Goal: Task Accomplishment & Management: Manage account settings

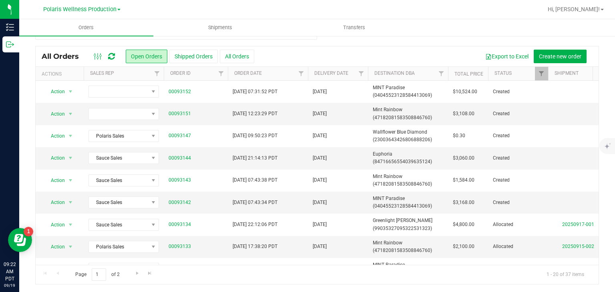
click at [103, 5] on link "Polaris Wellness Production" at bounding box center [81, 9] width 77 height 8
click at [93, 29] on link "Polaris Wellness Cultivation" at bounding box center [81, 28] width 117 height 11
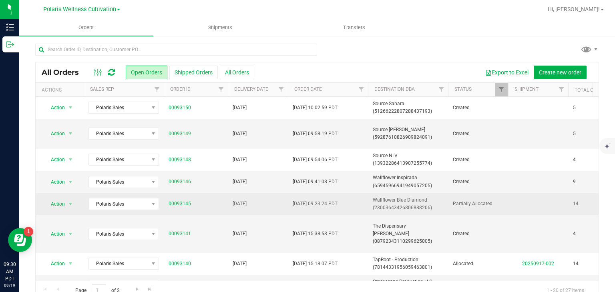
click at [443, 199] on span "Wallflower Blue Diamond (23003643426806888206)" at bounding box center [408, 204] width 70 height 15
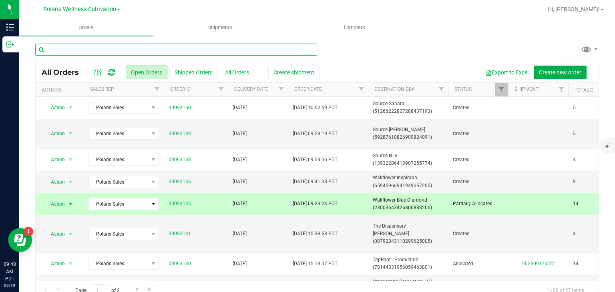
click at [129, 52] on input "text" at bounding box center [176, 50] width 282 height 12
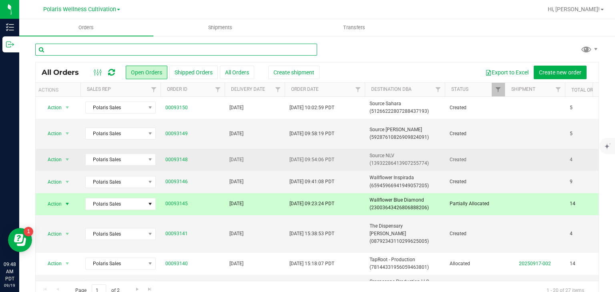
scroll to position [0, 3]
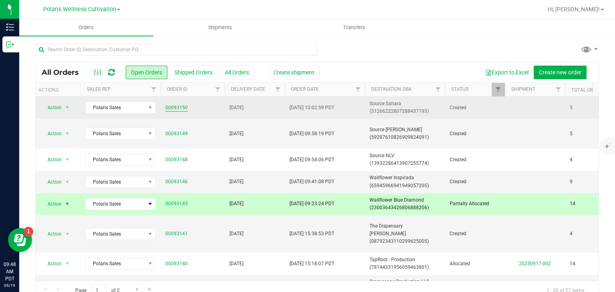
drag, startPoint x: 178, startPoint y: 101, endPoint x: 172, endPoint y: 107, distance: 7.9
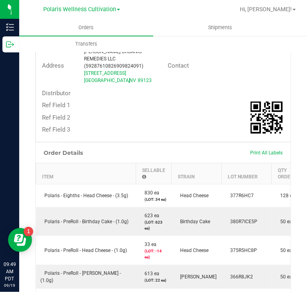
scroll to position [0, 103]
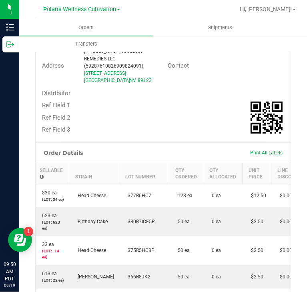
click at [181, 150] on div "Order Details Print All Labels" at bounding box center [163, 153] width 255 height 20
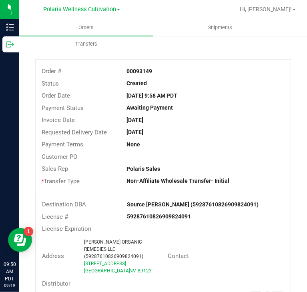
scroll to position [0, 0]
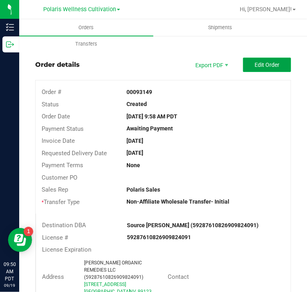
click at [273, 59] on button "Edit Order" at bounding box center [267, 65] width 48 height 14
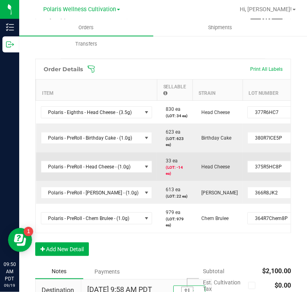
scroll to position [0, 46]
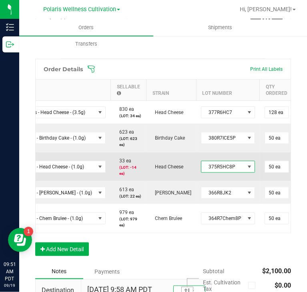
click at [246, 167] on span at bounding box center [249, 167] width 6 height 6
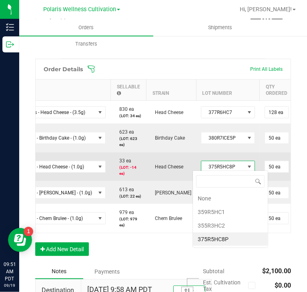
scroll to position [12, 53]
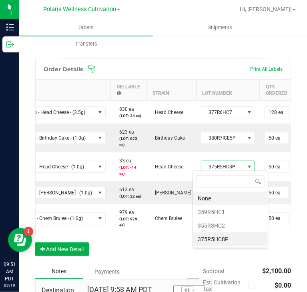
click at [218, 197] on li "None" at bounding box center [230, 199] width 75 height 14
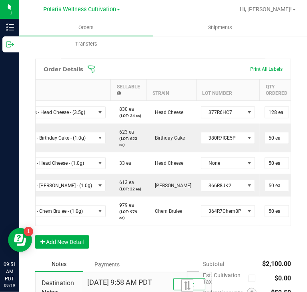
click at [183, 247] on div "Order Details Print All Labels Item Sellable Strain Lot Number Qty Ordered Qty …" at bounding box center [163, 158] width 256 height 198
click at [219, 245] on div "Order Details Print All Labels Item Sellable Strain Lot Number Qty Ordered Qty …" at bounding box center [163, 158] width 256 height 198
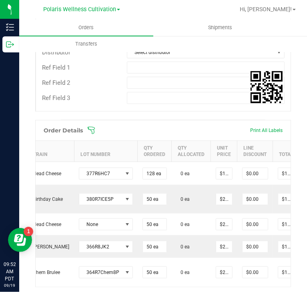
scroll to position [0, 221]
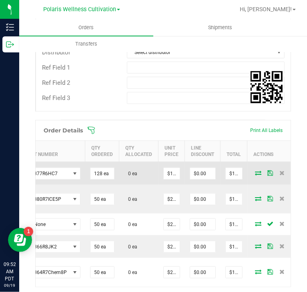
click at [255, 171] on icon at bounding box center [258, 173] width 6 height 5
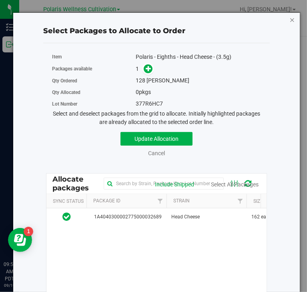
click at [290, 15] on icon "button" at bounding box center [293, 20] width 6 height 10
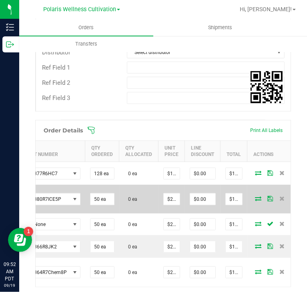
click at [255, 196] on icon at bounding box center [258, 198] width 6 height 5
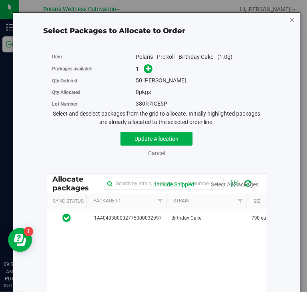
click at [290, 15] on icon "button" at bounding box center [293, 20] width 6 height 10
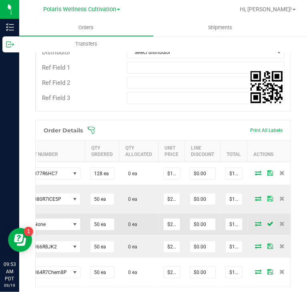
click at [255, 224] on icon at bounding box center [258, 223] width 6 height 5
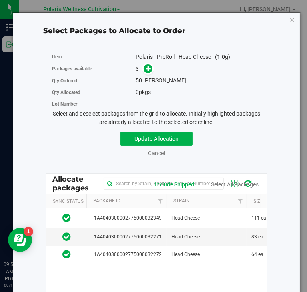
scroll to position [0, 62]
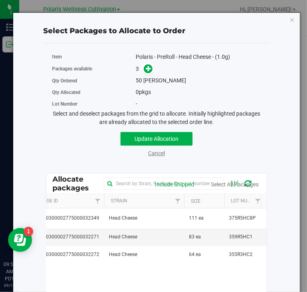
click at [148, 150] on link "Cancel" at bounding box center [156, 153] width 17 height 6
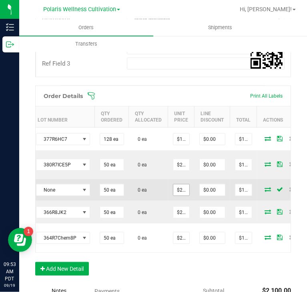
scroll to position [0, 212]
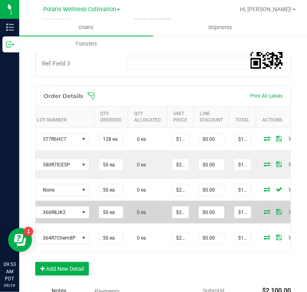
click at [264, 212] on icon at bounding box center [267, 211] width 6 height 5
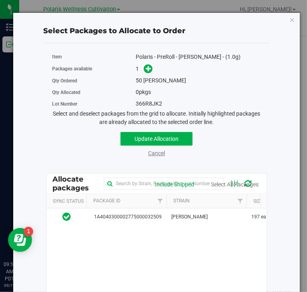
click at [148, 150] on link "Cancel" at bounding box center [156, 153] width 17 height 6
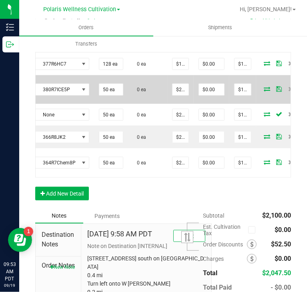
scroll to position [0, 221]
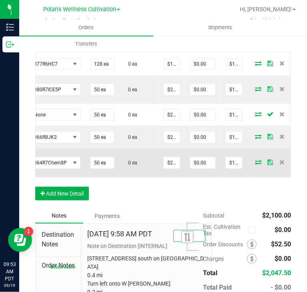
click at [255, 165] on icon at bounding box center [258, 162] width 6 height 5
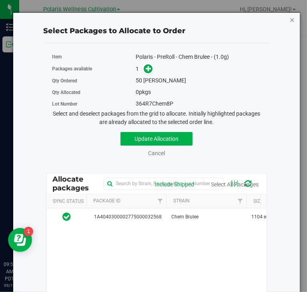
click at [290, 15] on icon "button" at bounding box center [293, 20] width 6 height 10
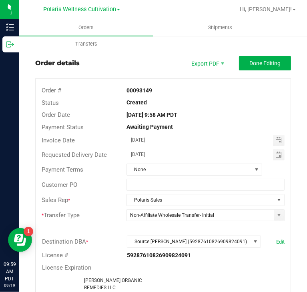
scroll to position [24, 0]
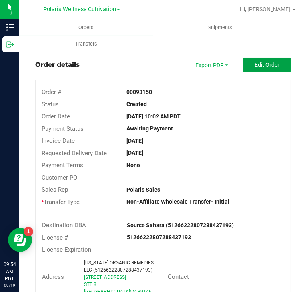
click at [263, 69] on button "Edit Order" at bounding box center [267, 65] width 48 height 14
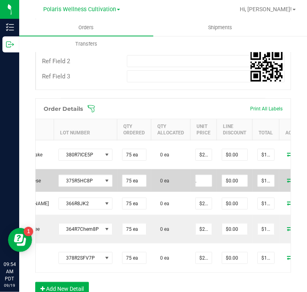
scroll to position [0, 191]
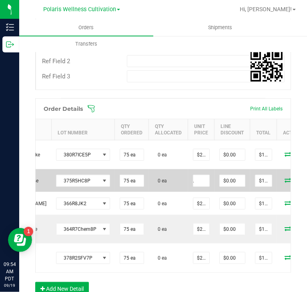
click at [285, 180] on icon at bounding box center [288, 180] width 6 height 5
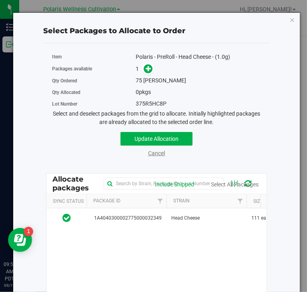
click at [148, 150] on link "Cancel" at bounding box center [156, 153] width 17 height 6
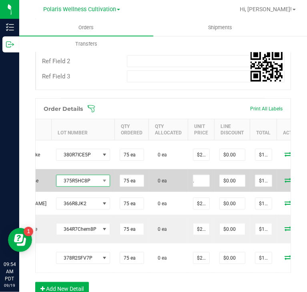
click at [100, 182] on span at bounding box center [105, 180] width 10 height 11
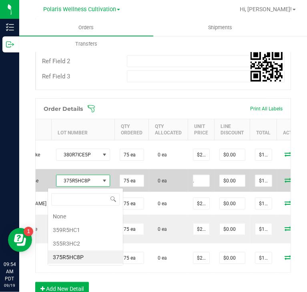
scroll to position [12, 53]
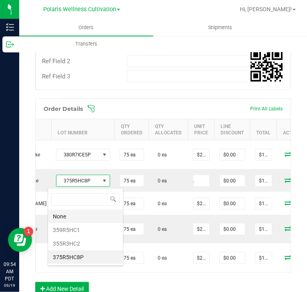
click at [68, 215] on li "None" at bounding box center [85, 217] width 75 height 14
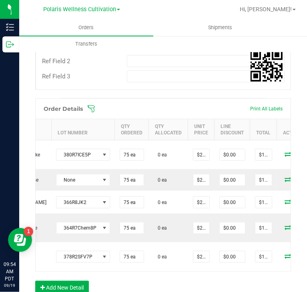
click at [176, 99] on div "Order Details Print All Labels" at bounding box center [163, 109] width 255 height 20
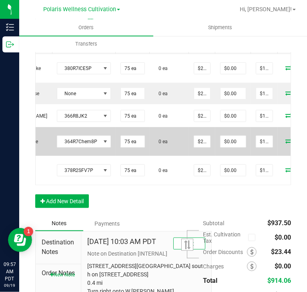
scroll to position [0, 221]
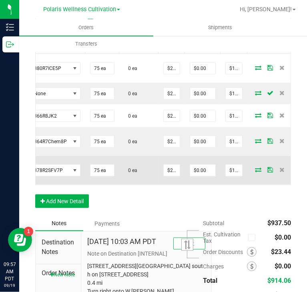
click at [255, 172] on icon at bounding box center [258, 169] width 6 height 5
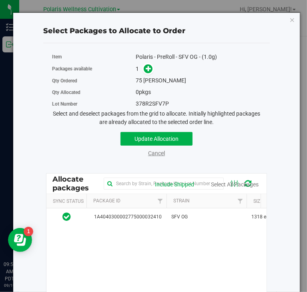
click at [148, 150] on link "Cancel" at bounding box center [156, 153] width 17 height 6
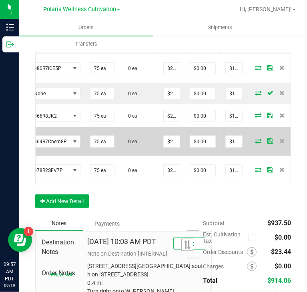
click at [255, 143] on icon at bounding box center [258, 141] width 6 height 5
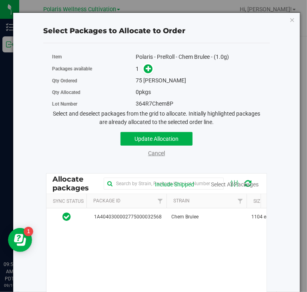
click at [148, 150] on link "Cancel" at bounding box center [156, 153] width 17 height 6
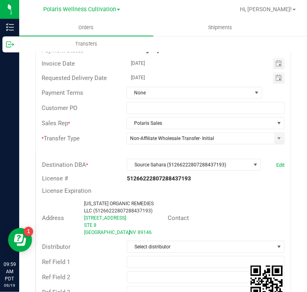
scroll to position [0, 0]
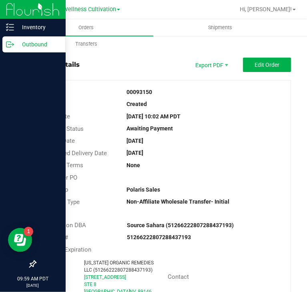
click at [13, 44] on icon at bounding box center [10, 44] width 8 height 8
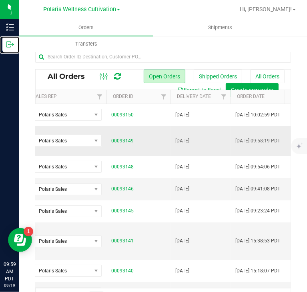
scroll to position [0, 25]
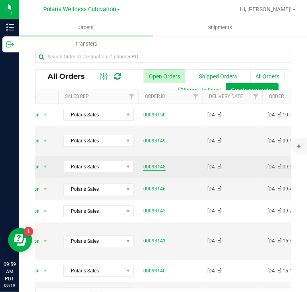
click at [157, 168] on link "00093148" at bounding box center [154, 167] width 22 height 8
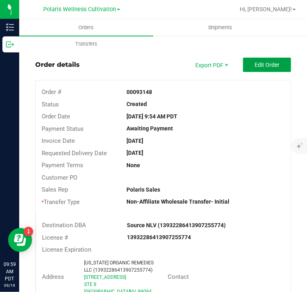
click at [261, 66] on span "Edit Order" at bounding box center [267, 65] width 25 height 6
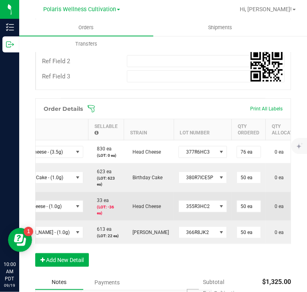
scroll to position [0, 69]
click at [218, 207] on span at bounding box center [221, 206] width 6 height 6
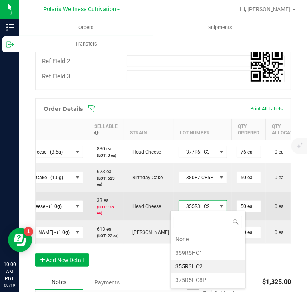
scroll to position [12, 48]
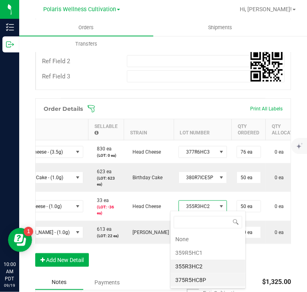
click at [191, 274] on li "375R5HC8P" at bounding box center [208, 280] width 75 height 14
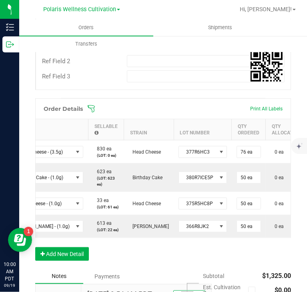
click at [207, 105] on span at bounding box center [215, 109] width 256 height 8
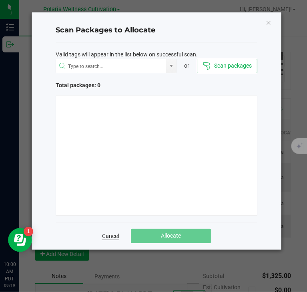
click at [109, 232] on link "Cancel" at bounding box center [110, 236] width 17 height 8
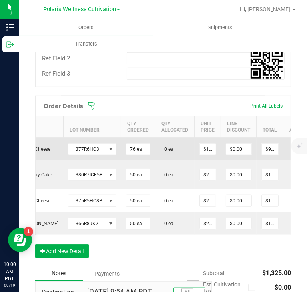
scroll to position [0, 179]
click at [291, 148] on icon at bounding box center [294, 148] width 6 height 5
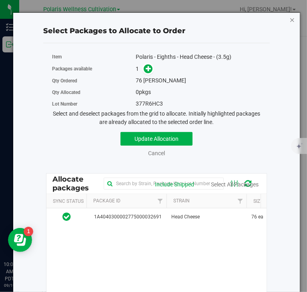
click at [290, 15] on icon "button" at bounding box center [293, 20] width 6 height 10
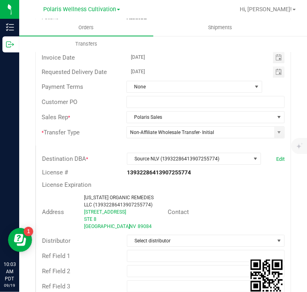
scroll to position [0, 0]
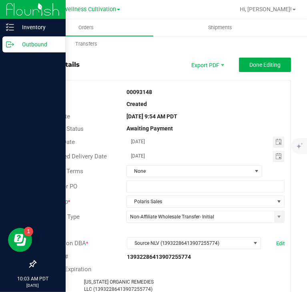
click at [10, 45] on icon at bounding box center [10, 44] width 8 height 8
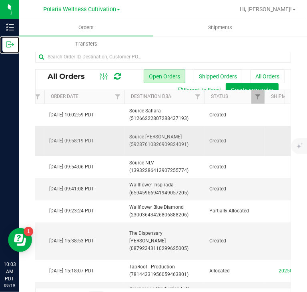
scroll to position [0, 248]
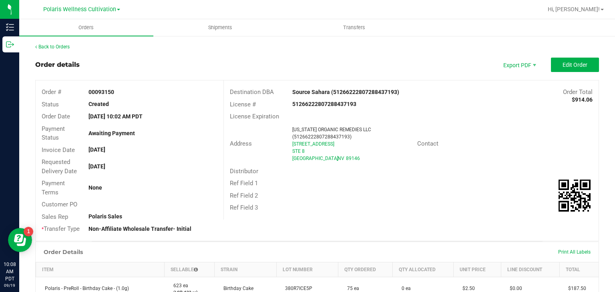
scroll to position [265, 0]
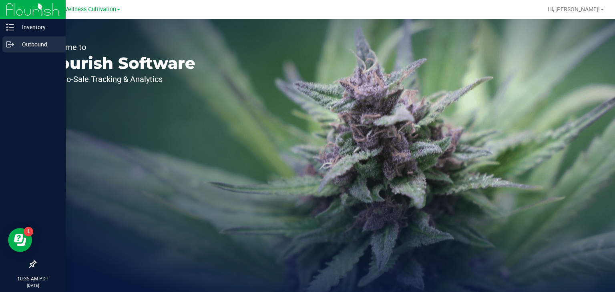
click at [4, 42] on div "Outbound" at bounding box center [33, 44] width 63 height 16
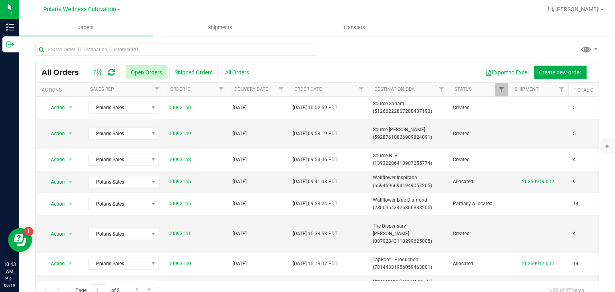
click at [111, 8] on span "Polaris Wellness Cultivation" at bounding box center [79, 9] width 73 height 7
click at [104, 40] on link "Polaris Wellness Production" at bounding box center [81, 39] width 117 height 11
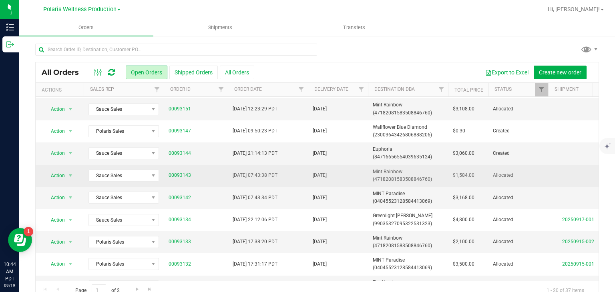
scroll to position [21, 0]
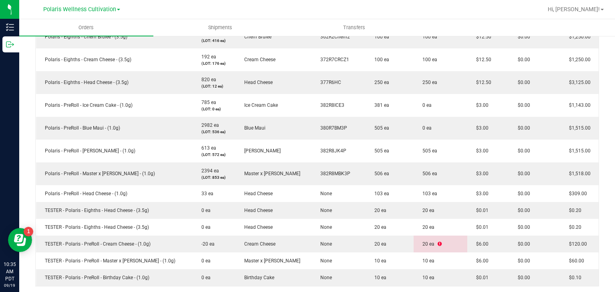
scroll to position [274, 0]
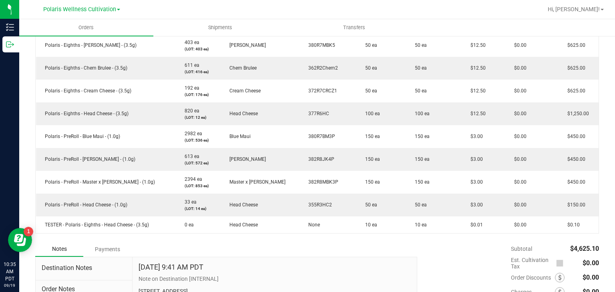
scroll to position [245, 0]
